Goal: Navigation & Orientation: Understand site structure

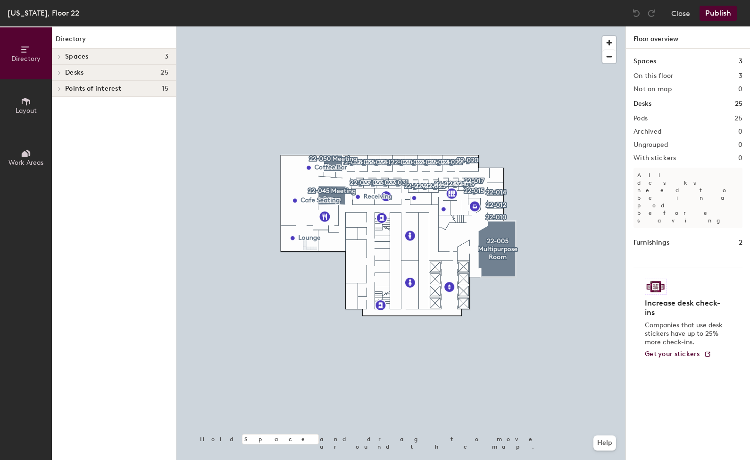
click at [128, 57] on h4 "Spaces 3" at bounding box center [116, 57] width 103 height 8
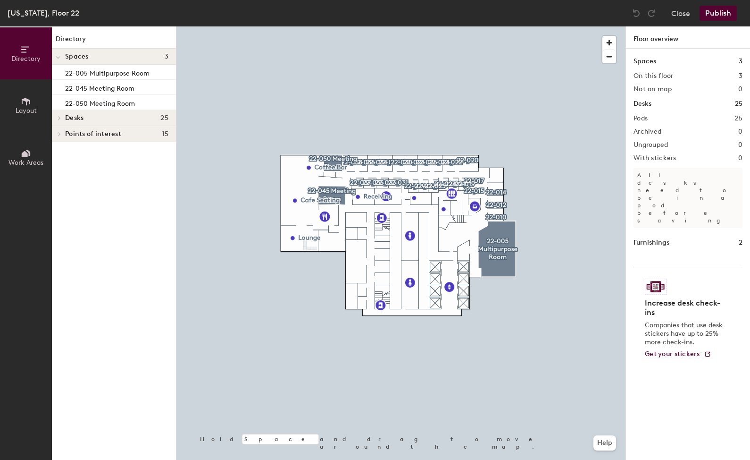
click at [128, 57] on h4 "Spaces 3" at bounding box center [116, 57] width 103 height 8
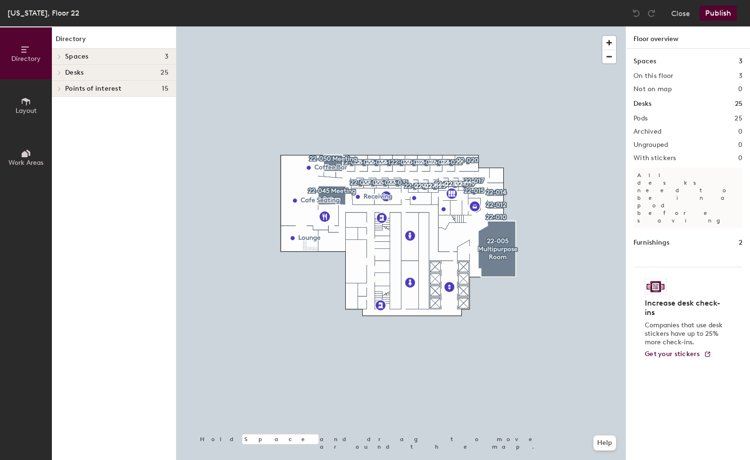
click at [107, 74] on h4 "Desks 25" at bounding box center [116, 73] width 103 height 8
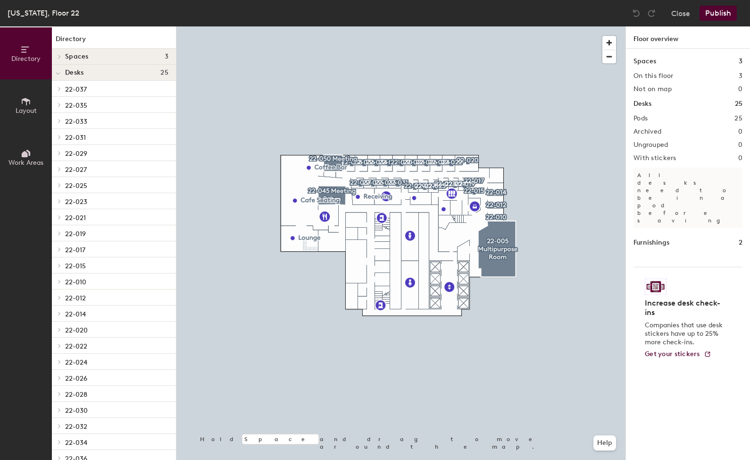
click at [123, 76] on div "Desks 25" at bounding box center [114, 73] width 124 height 16
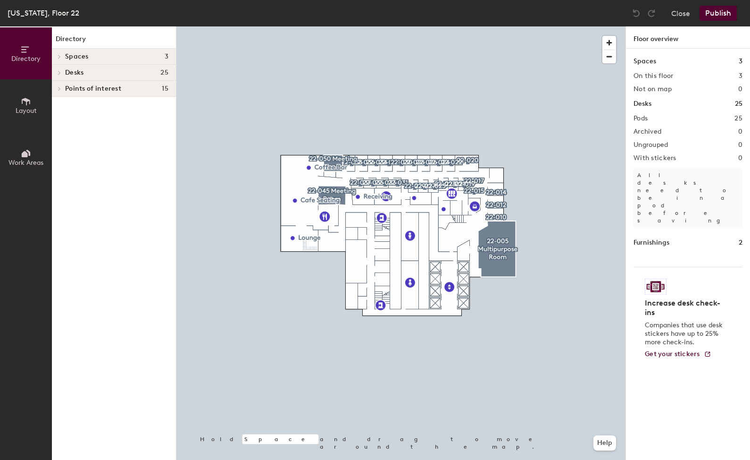
click at [117, 93] on div "Points of interest 15" at bounding box center [114, 89] width 124 height 16
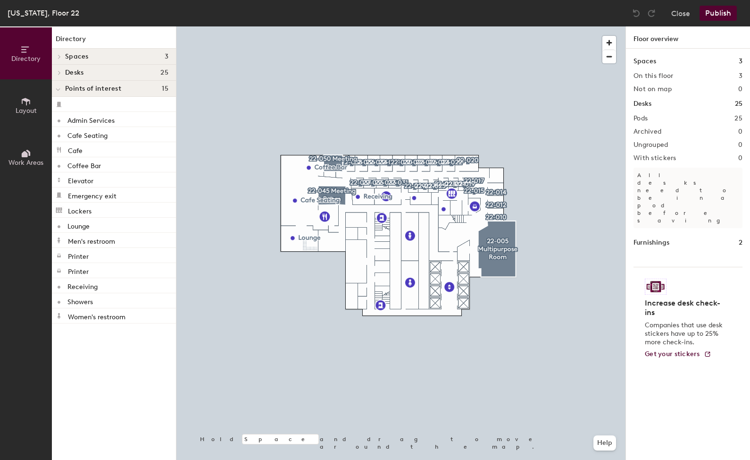
click at [117, 91] on span "Points of interest" at bounding box center [93, 89] width 56 height 8
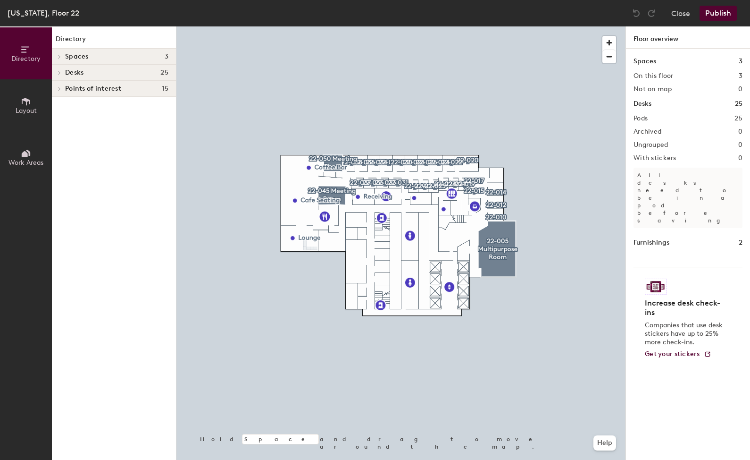
click at [37, 101] on button "Layout" at bounding box center [26, 105] width 52 height 52
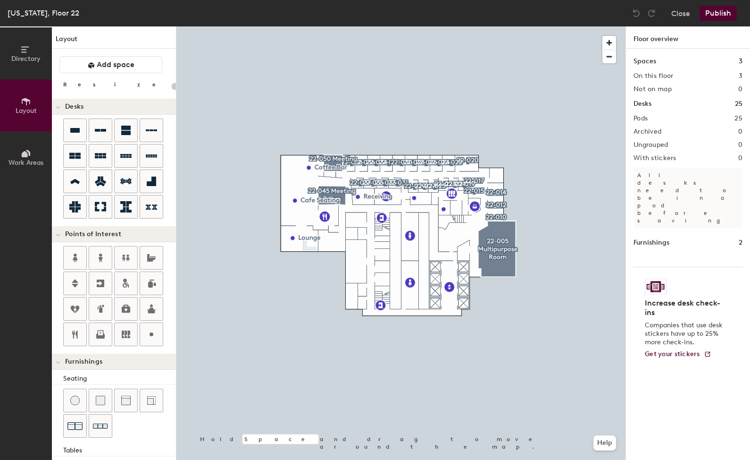
click at [24, 144] on button "Work Areas" at bounding box center [26, 157] width 52 height 52
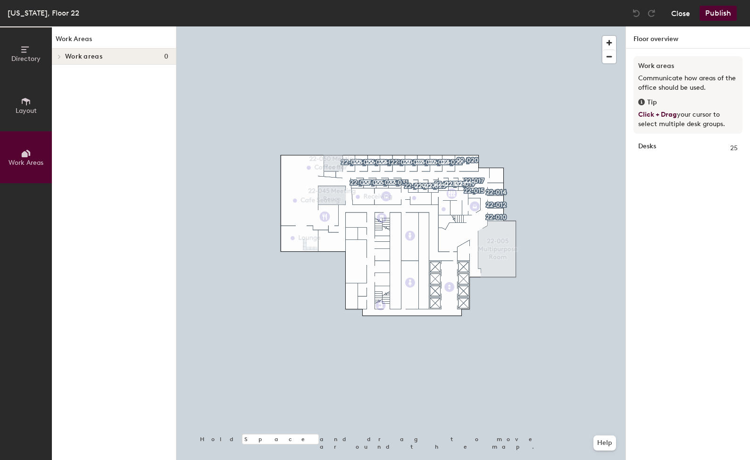
click at [685, 10] on button "Close" at bounding box center [680, 13] width 19 height 15
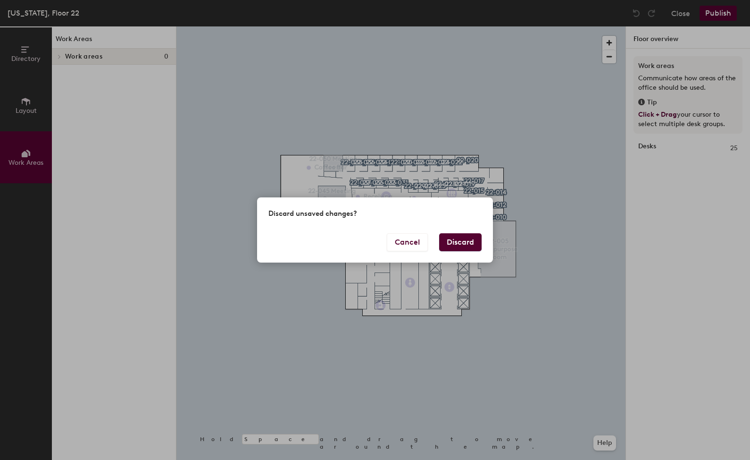
click at [469, 231] on div "Discard unsaved changes?" at bounding box center [375, 214] width 236 height 35
click at [462, 238] on button "Discard" at bounding box center [460, 242] width 42 height 18
